Goal: Information Seeking & Learning: Learn about a topic

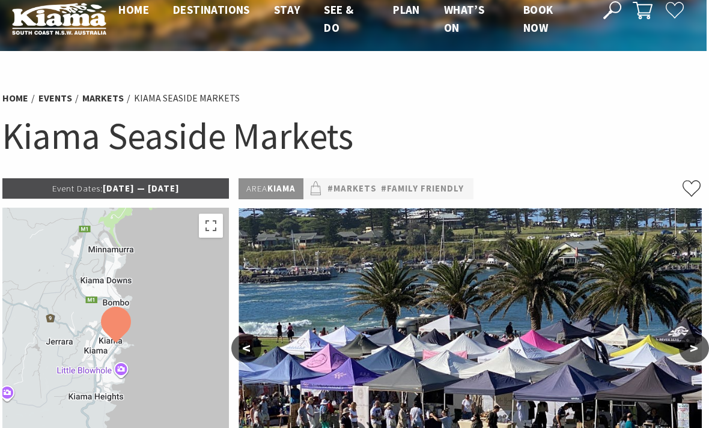
scroll to position [0, 2]
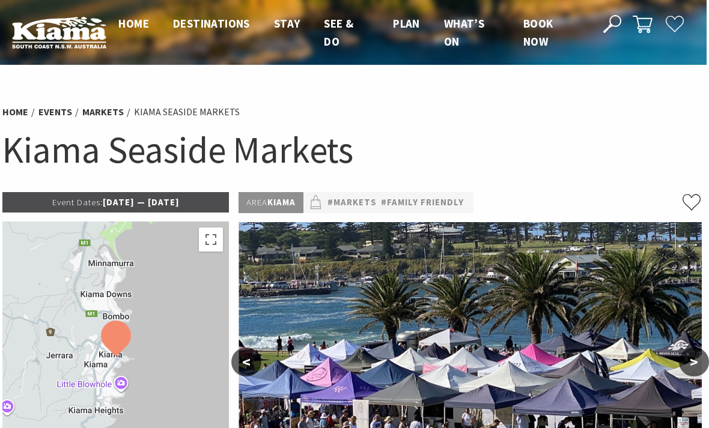
click at [126, 23] on span "Home" at bounding box center [133, 23] width 31 height 14
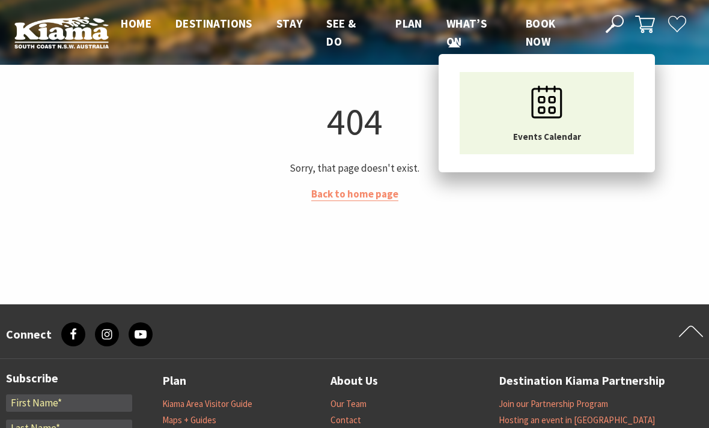
click at [565, 107] on icon "Main Menu" at bounding box center [547, 102] width 60 height 60
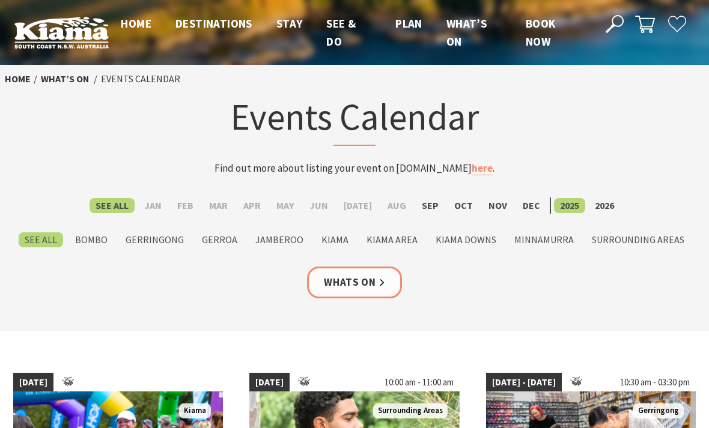
click at [429, 199] on label "Sep" at bounding box center [430, 205] width 29 height 15
click at [0, 0] on input "Sep" at bounding box center [0, 0] width 0 height 0
click at [453, 204] on label "Oct" at bounding box center [463, 205] width 31 height 15
click at [0, 0] on input "Oct" at bounding box center [0, 0] width 0 height 0
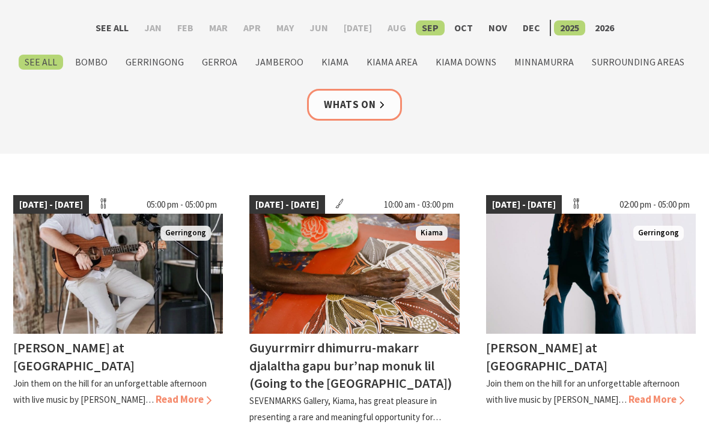
scroll to position [176, 0]
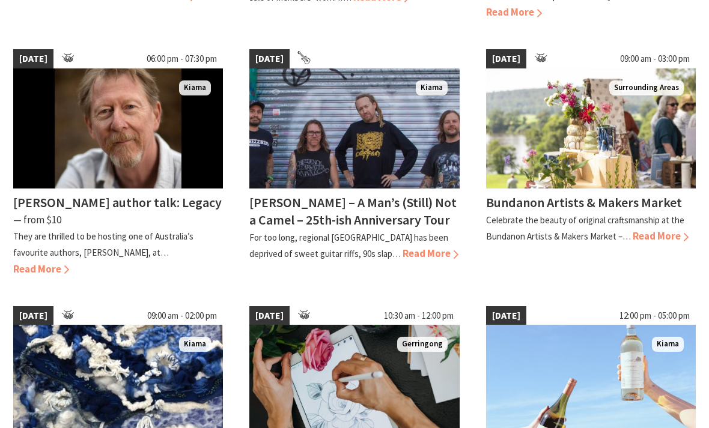
scroll to position [581, 0]
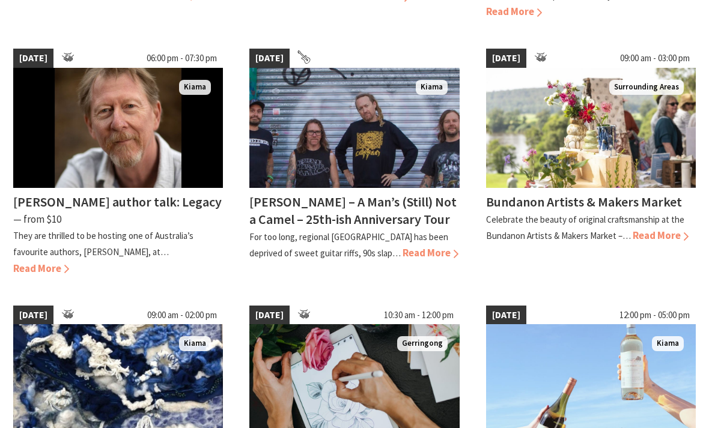
click at [69, 262] on span "Read More" at bounding box center [41, 268] width 56 height 13
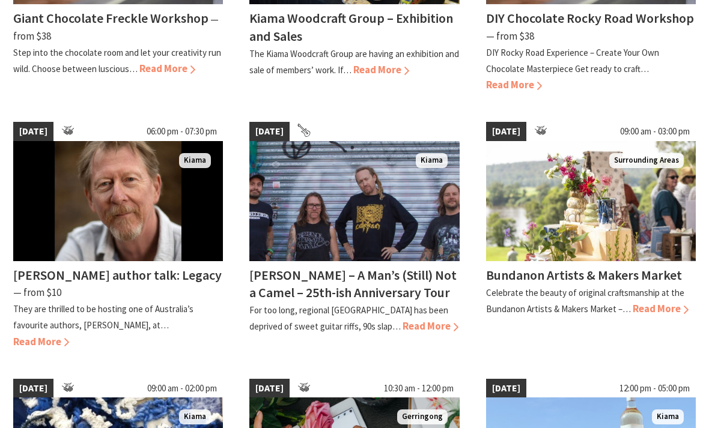
scroll to position [508, 0]
click at [402, 325] on span "Read More" at bounding box center [430, 326] width 56 height 13
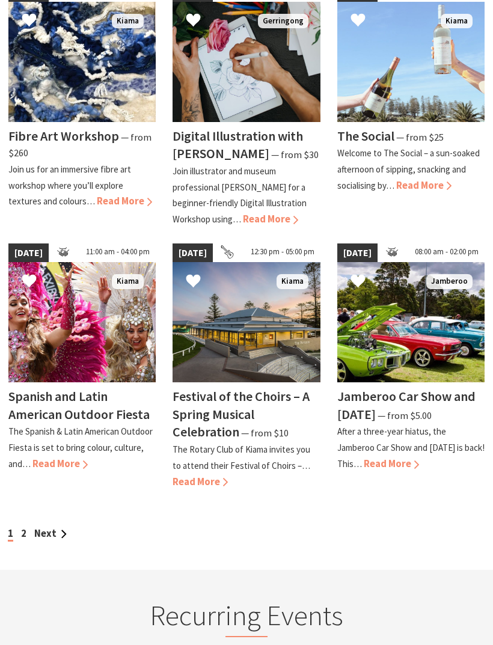
scroll to position [887, 0]
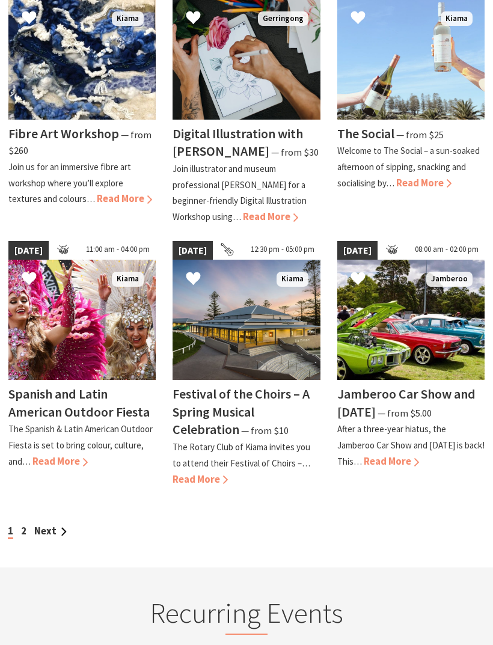
click at [56, 428] on link "Next" at bounding box center [50, 530] width 32 height 13
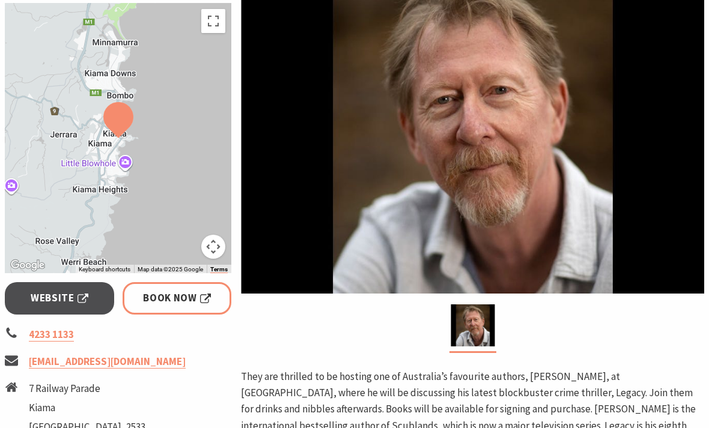
scroll to position [237, 0]
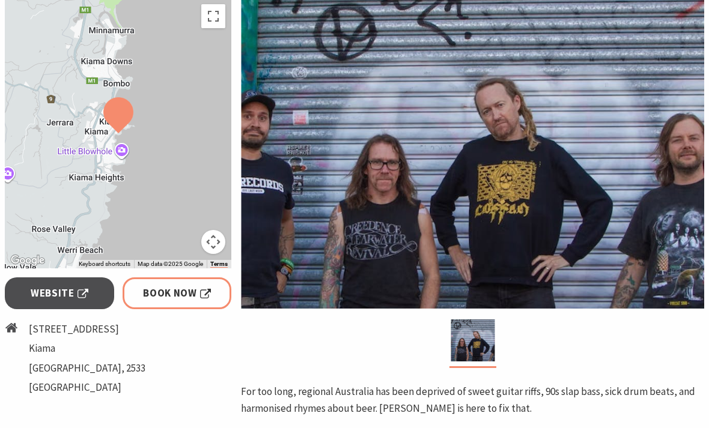
scroll to position [267, 0]
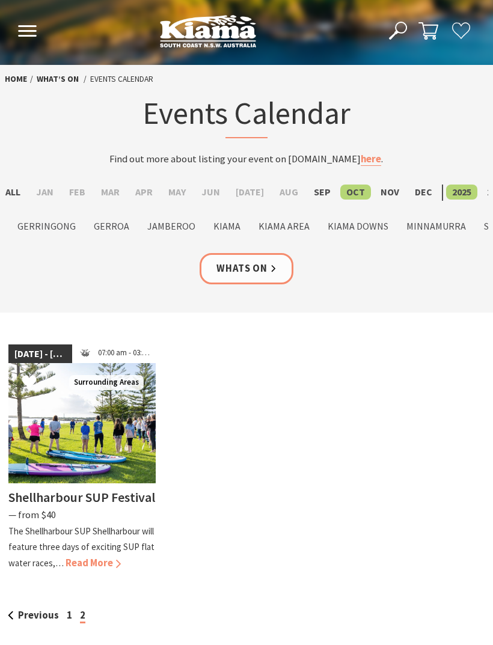
scroll to position [2, 0]
